Goal: Task Accomplishment & Management: Complete application form

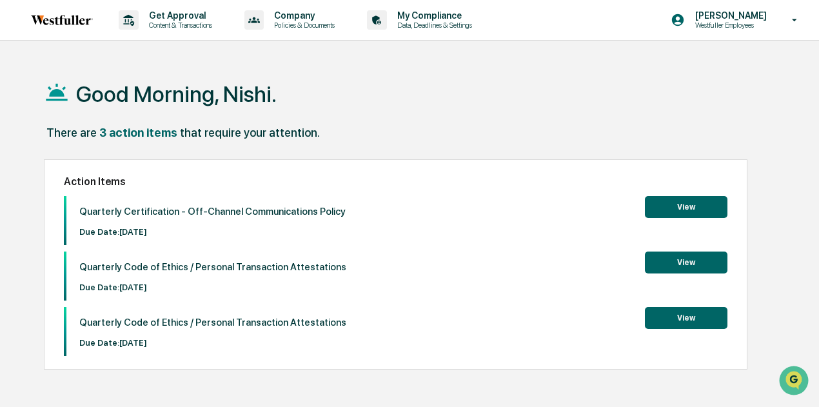
click at [667, 206] on button "View" at bounding box center [686, 207] width 83 height 22
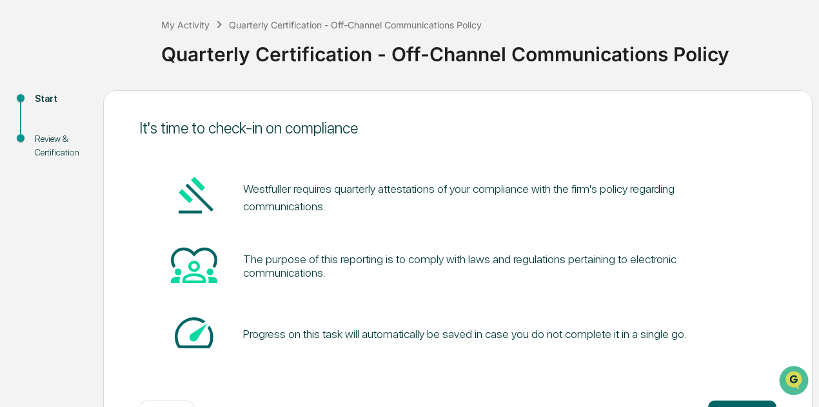
scroll to position [112, 0]
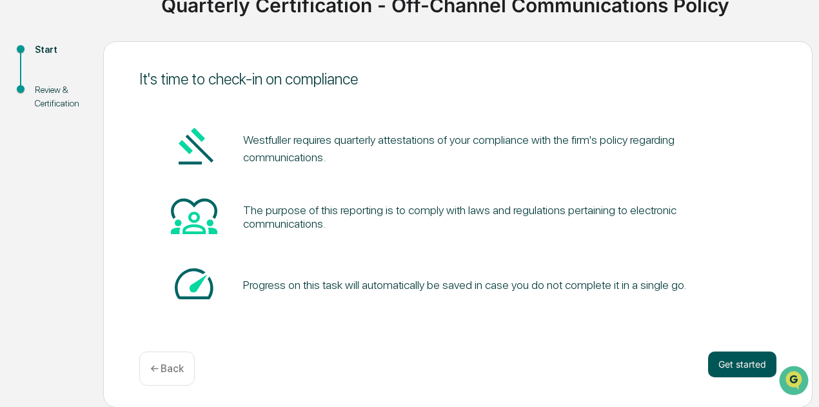
click at [745, 356] on button "Get started" at bounding box center [742, 364] width 68 height 26
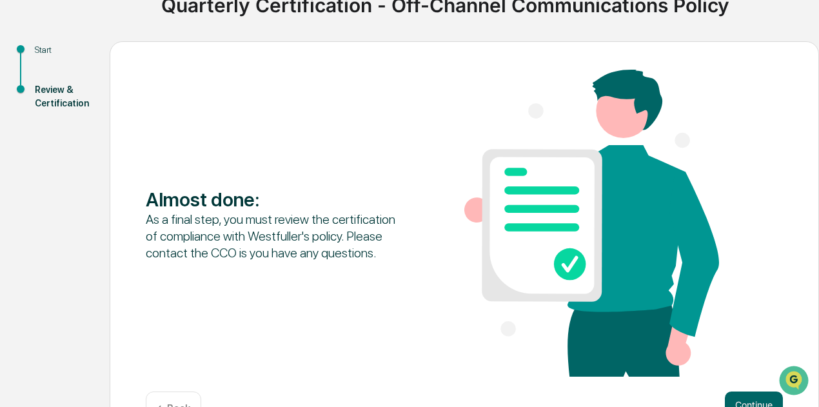
scroll to position [153, 0]
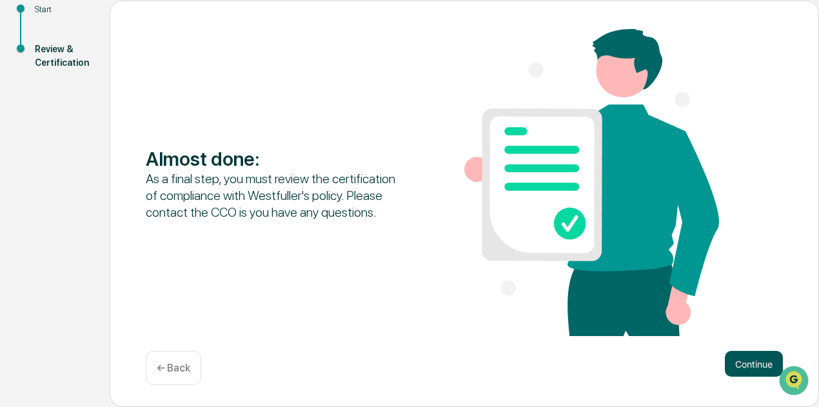
click at [743, 365] on button "Continue" at bounding box center [753, 364] width 58 height 26
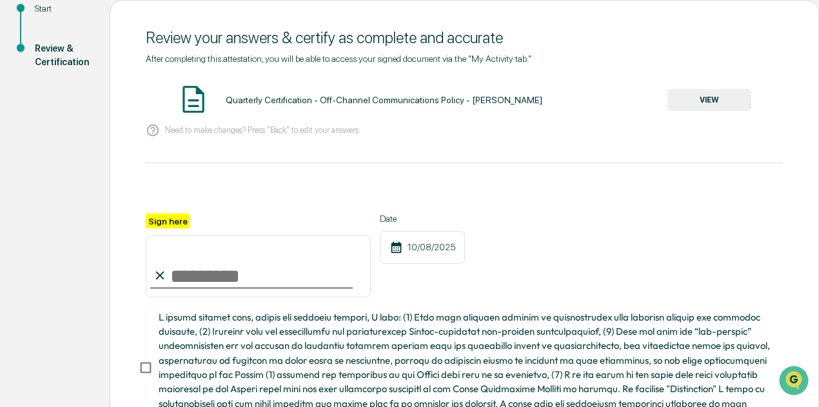
click at [199, 278] on input "Sign here" at bounding box center [258, 266] width 225 height 62
type input "**********"
click at [710, 107] on button "VIEW" at bounding box center [709, 100] width 84 height 22
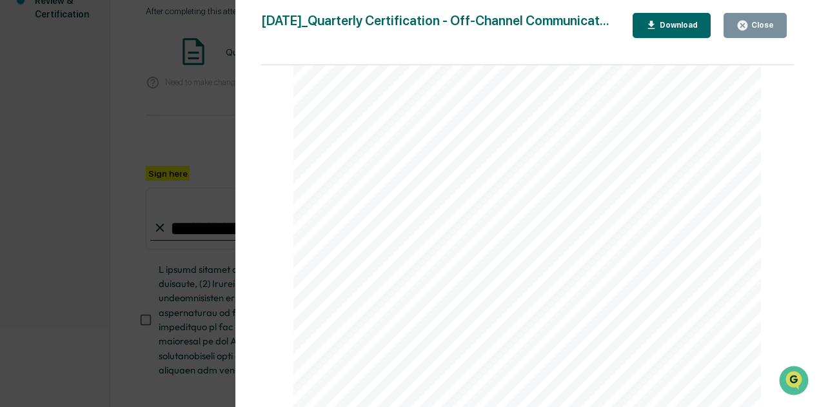
scroll to position [264, 0]
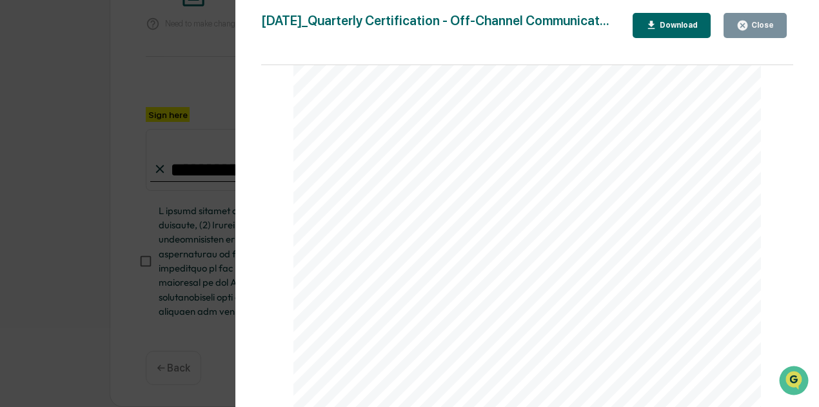
click at [754, 24] on div "Close" at bounding box center [760, 25] width 25 height 9
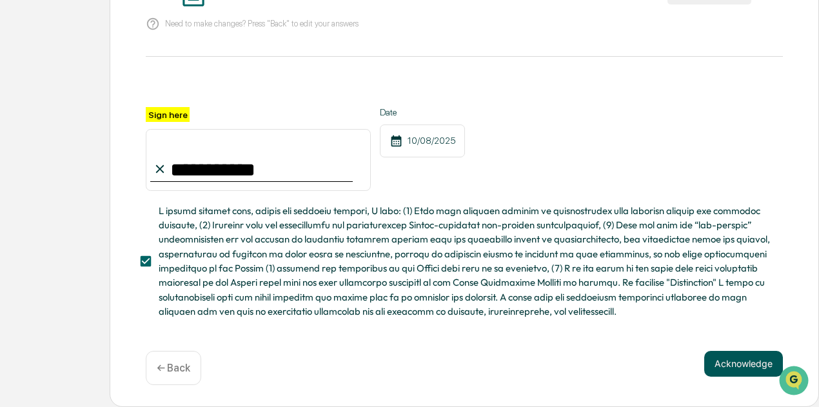
click at [753, 363] on button "Acknowledge" at bounding box center [743, 364] width 79 height 26
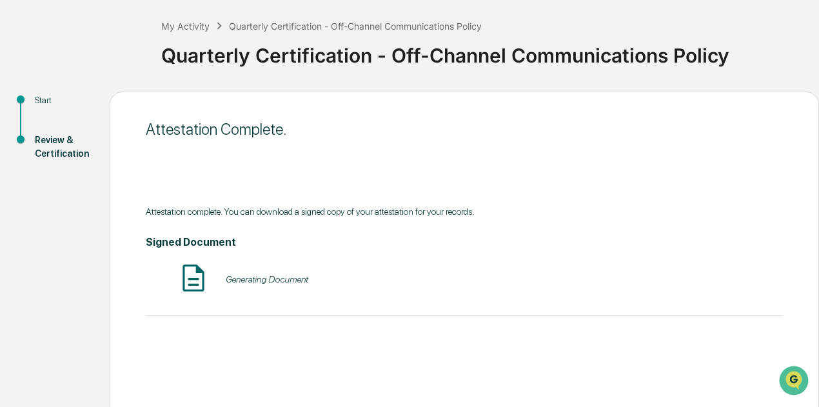
scroll to position [112, 0]
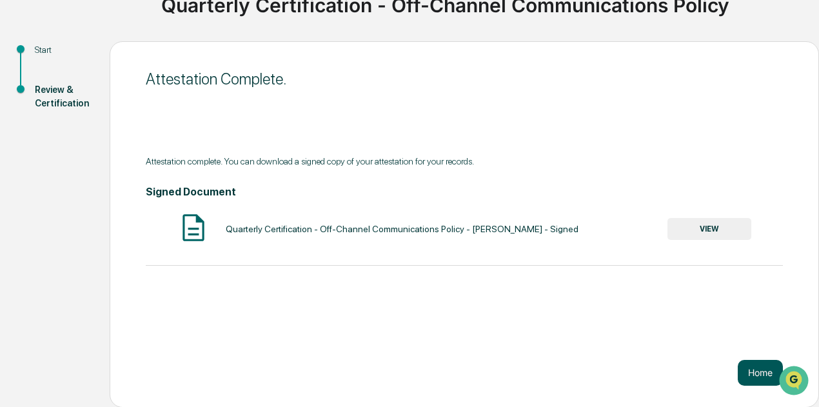
click at [753, 370] on button "Home" at bounding box center [759, 373] width 45 height 26
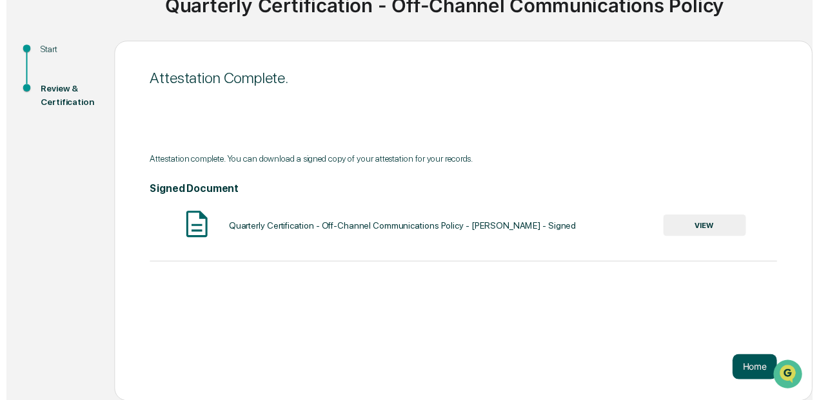
scroll to position [61, 0]
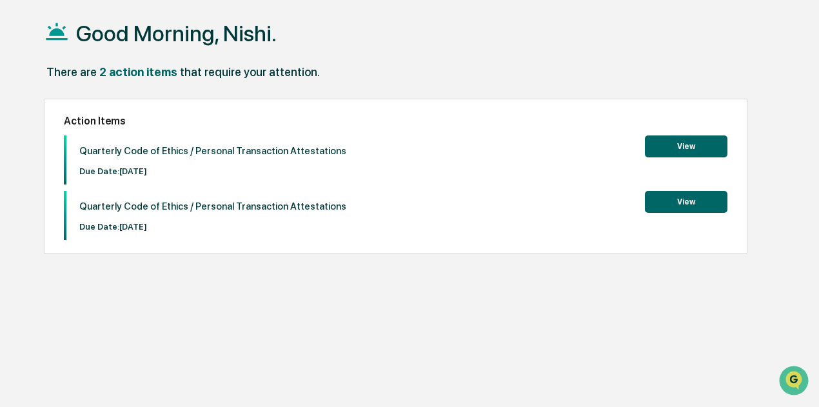
click at [712, 150] on button "View" at bounding box center [686, 146] width 83 height 22
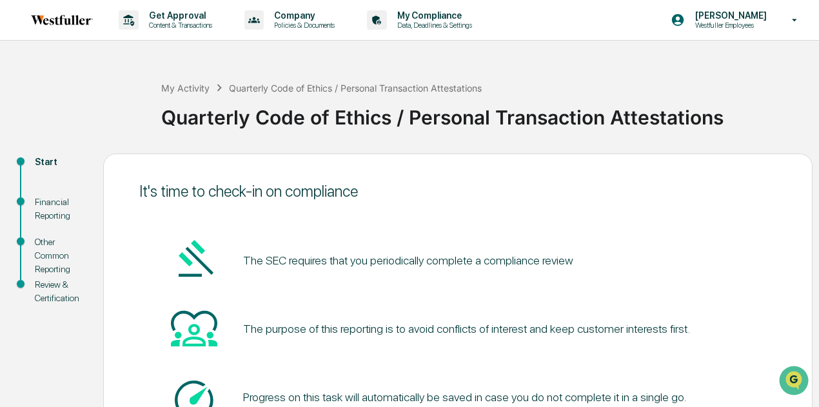
scroll to position [112, 0]
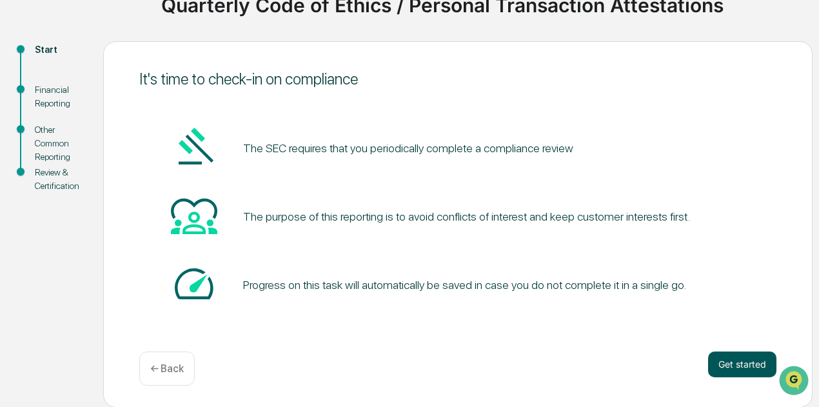
click at [762, 364] on button "Get started" at bounding box center [742, 364] width 68 height 26
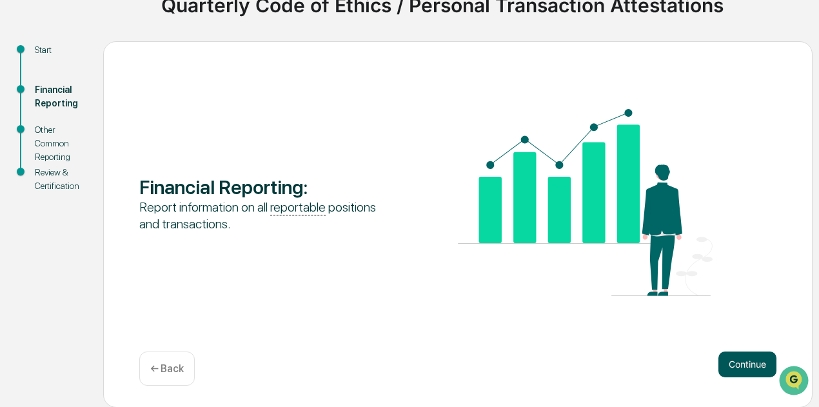
click at [753, 371] on button "Continue" at bounding box center [747, 364] width 58 height 26
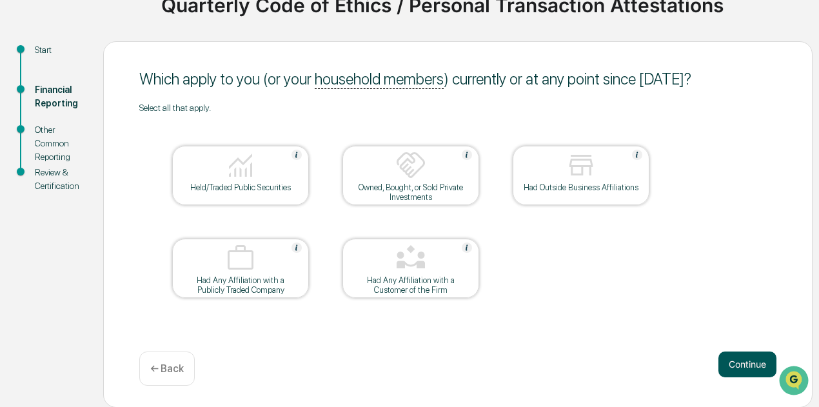
click at [750, 371] on button "Continue" at bounding box center [747, 364] width 58 height 26
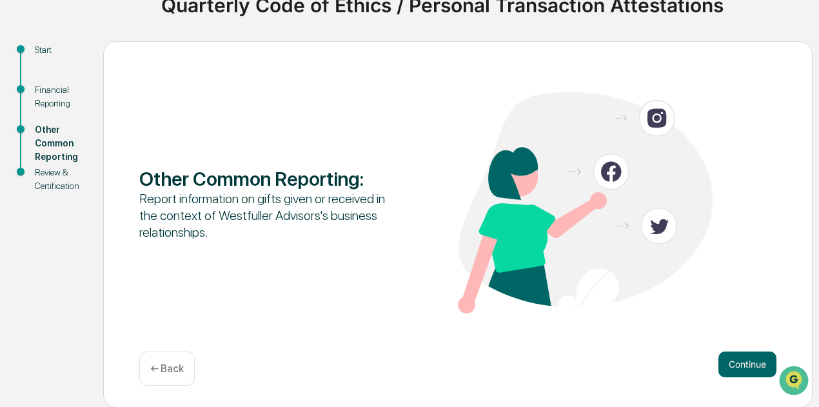
click at [748, 371] on button "Continue" at bounding box center [747, 364] width 58 height 26
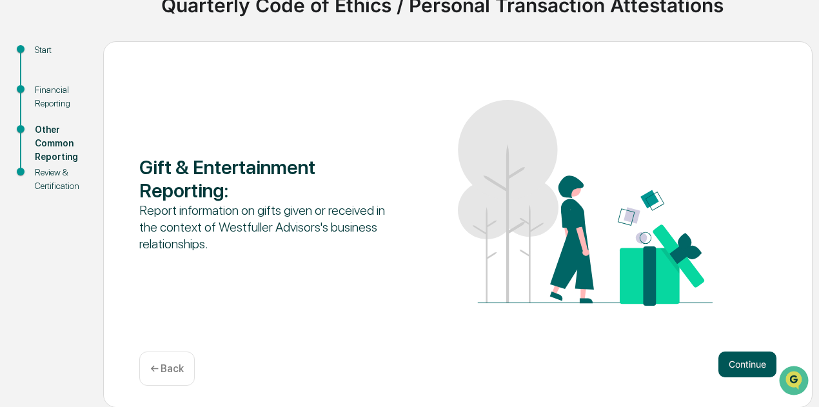
click at [746, 368] on button "Continue" at bounding box center [747, 364] width 58 height 26
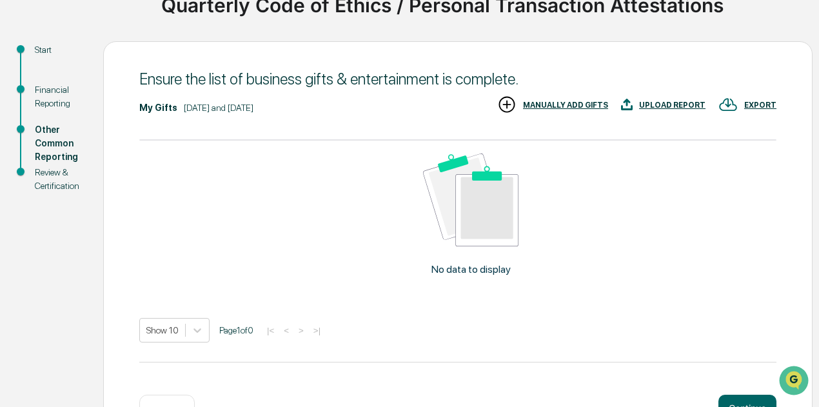
click at [742, 371] on div "My Gifts [DATE] and [DATE] EXPORT UPLOAD REPORT MANUALLY ADD GIFTS No data to d…" at bounding box center [457, 238] width 637 height 287
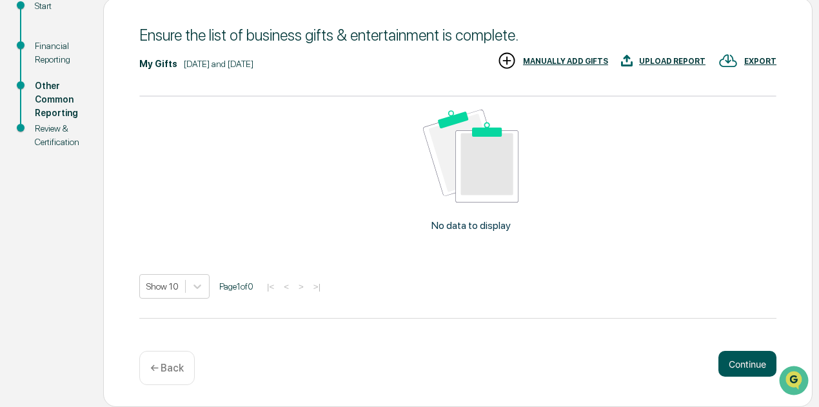
click at [748, 365] on button "Continue" at bounding box center [747, 364] width 58 height 26
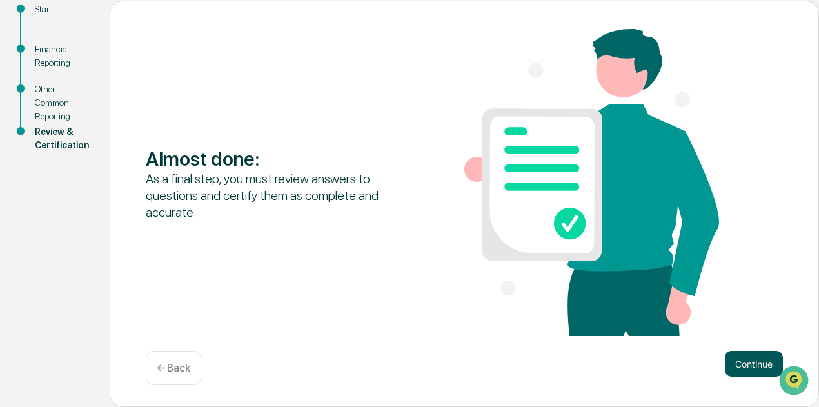
click at [740, 363] on button "Continue" at bounding box center [753, 364] width 58 height 26
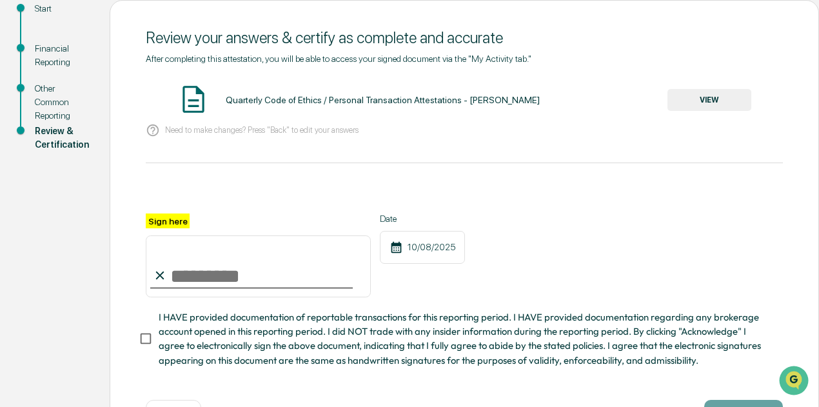
click at [175, 278] on input "Sign here" at bounding box center [258, 266] width 225 height 62
type input "**********"
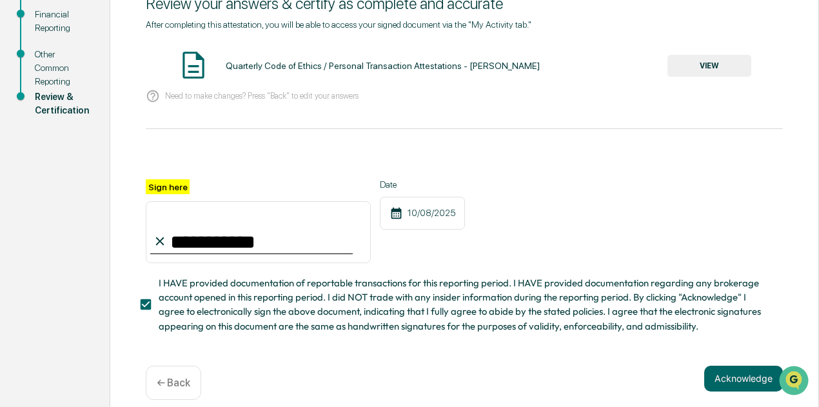
scroll to position [206, 0]
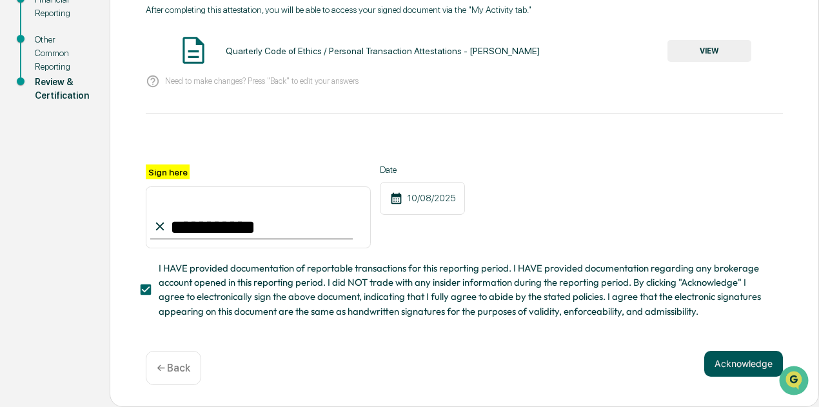
click at [728, 367] on button "Acknowledge" at bounding box center [743, 364] width 79 height 26
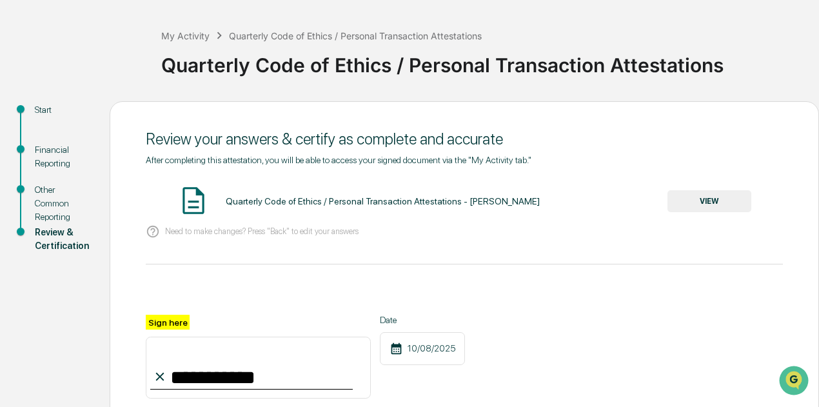
scroll to position [28, 0]
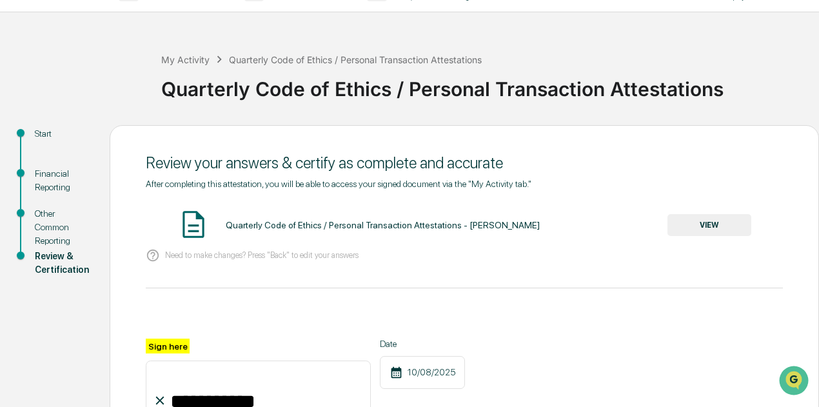
click at [702, 226] on button "VIEW" at bounding box center [709, 225] width 84 height 22
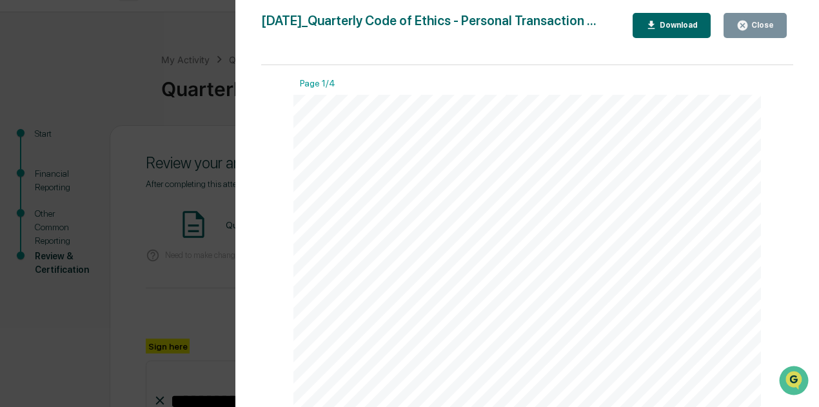
click at [752, 28] on div "Close" at bounding box center [760, 25] width 25 height 9
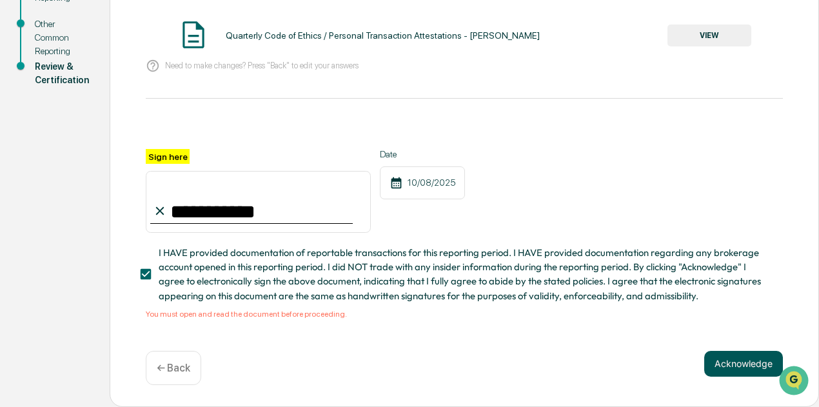
click at [745, 369] on button "Acknowledge" at bounding box center [743, 364] width 79 height 26
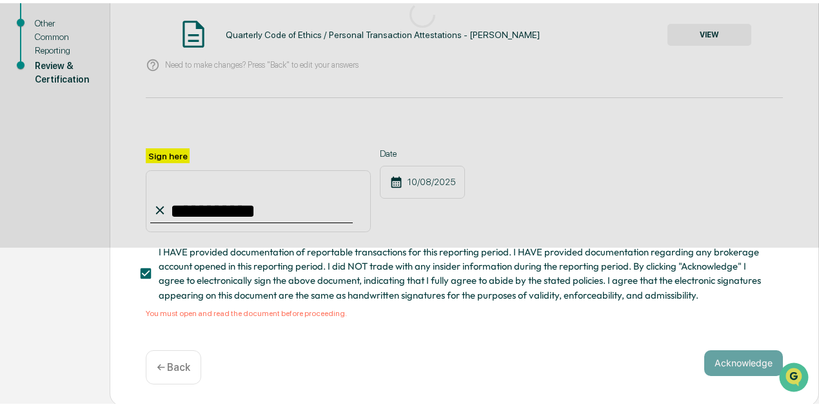
scroll to position [112, 0]
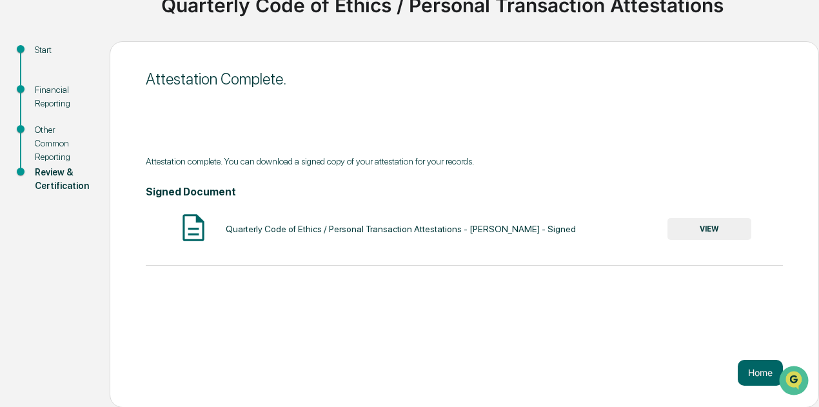
click at [686, 224] on button "VIEW" at bounding box center [709, 229] width 84 height 22
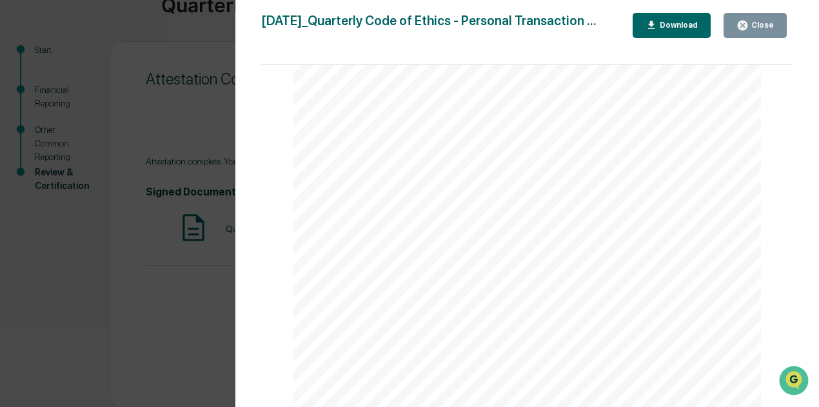
scroll to position [258, 0]
click at [759, 28] on div "Close" at bounding box center [760, 25] width 25 height 9
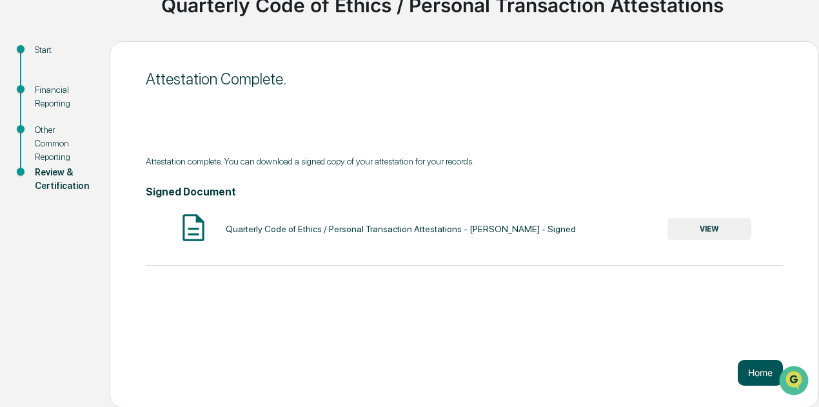
click at [760, 371] on button "Home" at bounding box center [759, 373] width 45 height 26
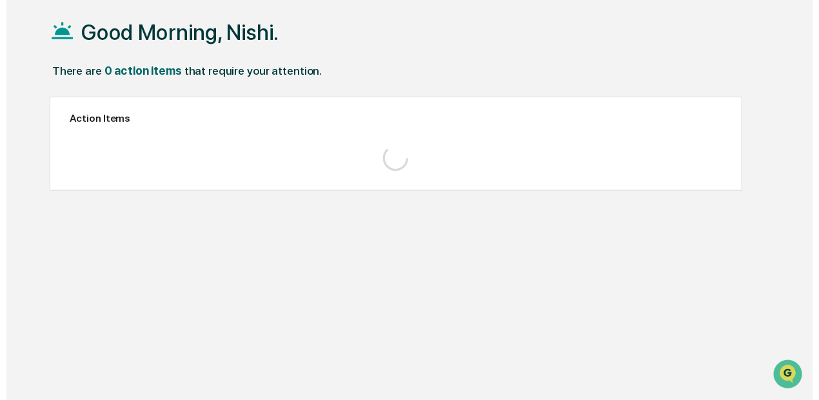
scroll to position [61, 0]
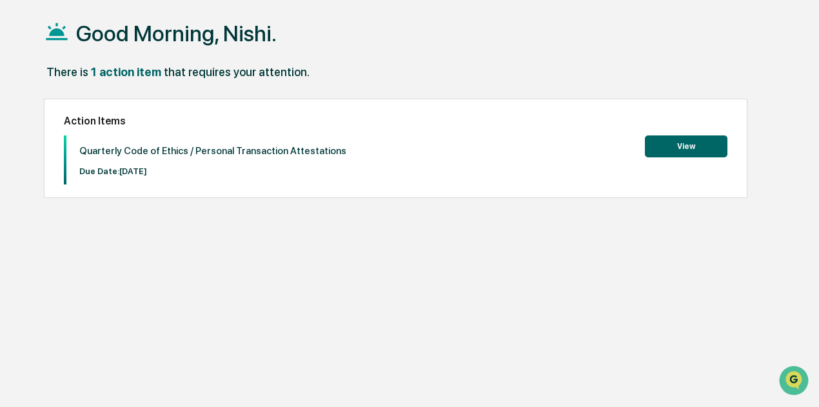
click at [691, 147] on button "View" at bounding box center [686, 146] width 83 height 22
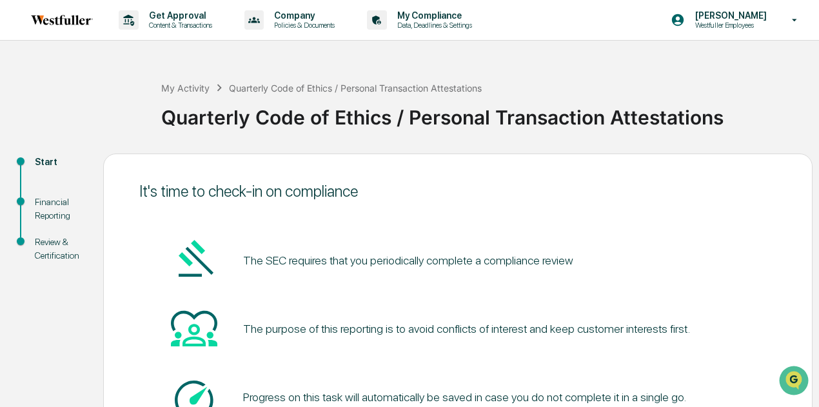
scroll to position [112, 0]
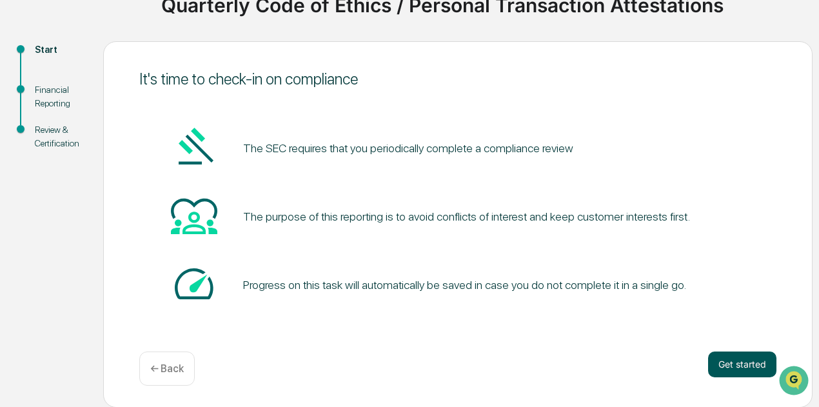
click at [766, 370] on button "Get started" at bounding box center [742, 364] width 68 height 26
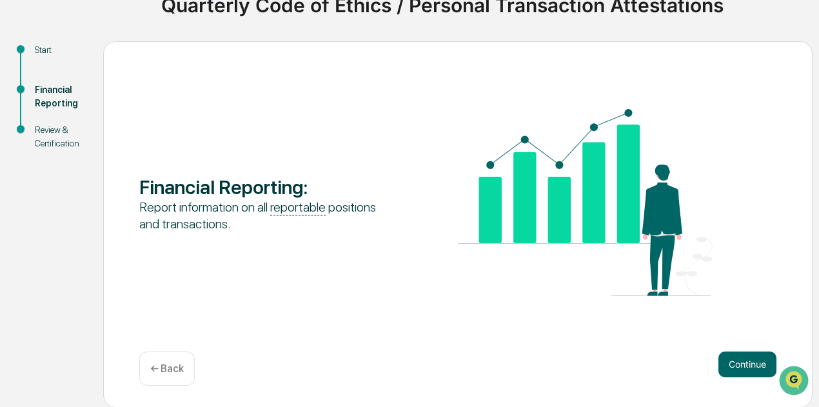
click at [723, 350] on div "Financial Reporting : Report information on all reportable positions and transa…" at bounding box center [457, 224] width 709 height 366
click at [752, 363] on button "Continue" at bounding box center [747, 364] width 58 height 26
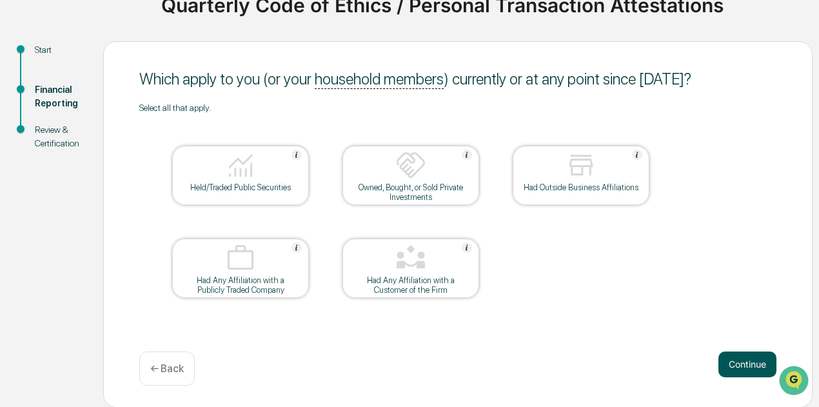
click at [733, 367] on button "Continue" at bounding box center [747, 364] width 58 height 26
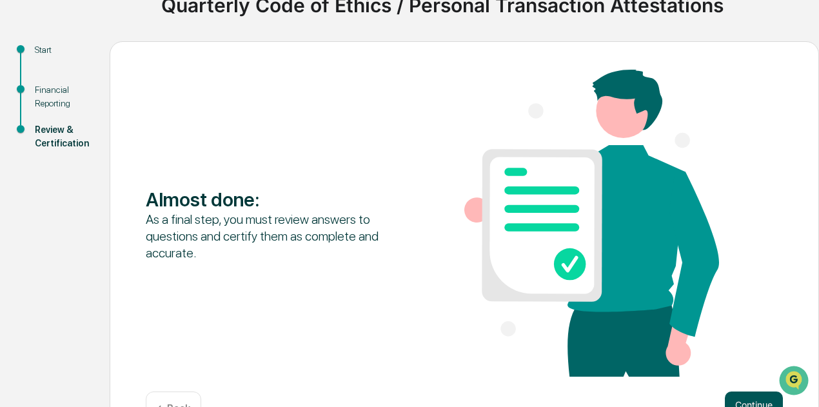
click at [740, 395] on button "Continue" at bounding box center [753, 404] width 58 height 26
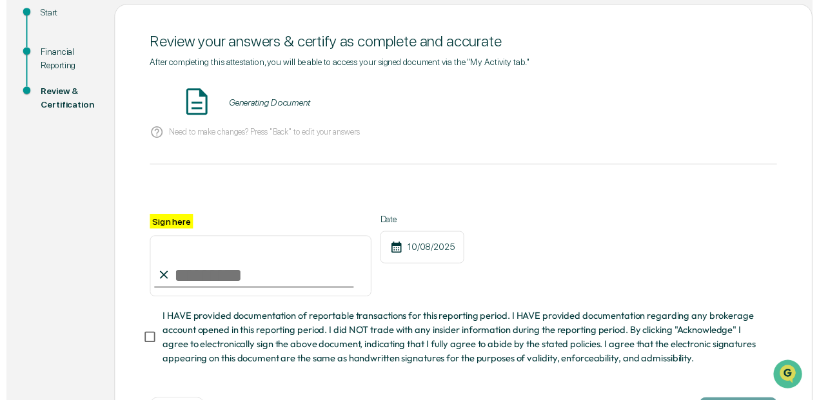
scroll to position [177, 0]
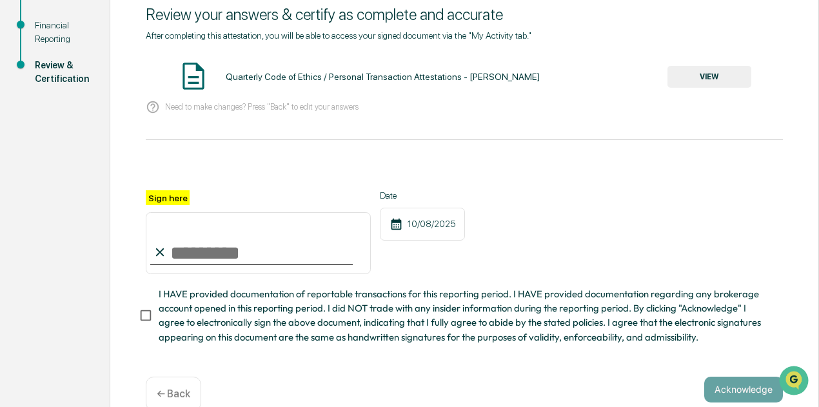
click at [193, 258] on input "Sign here" at bounding box center [258, 243] width 225 height 62
type input "**********"
click at [694, 83] on button "VIEW" at bounding box center [709, 77] width 84 height 22
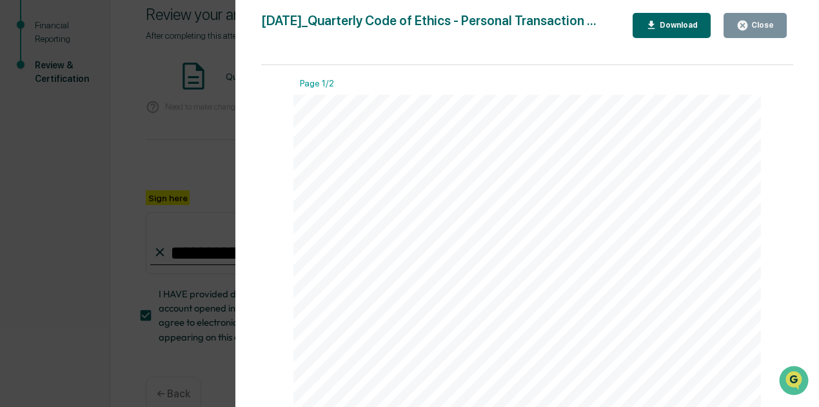
click at [766, 24] on div "Close" at bounding box center [760, 25] width 25 height 9
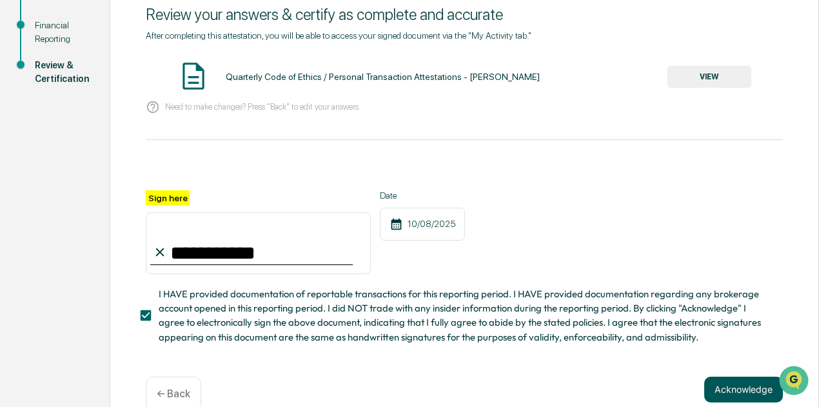
click at [724, 386] on button "Acknowledge" at bounding box center [743, 389] width 79 height 26
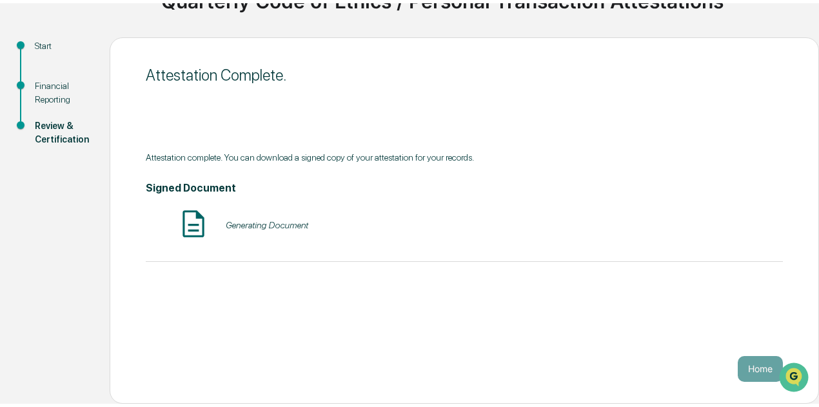
scroll to position [112, 0]
